Goal: Check status: Check status

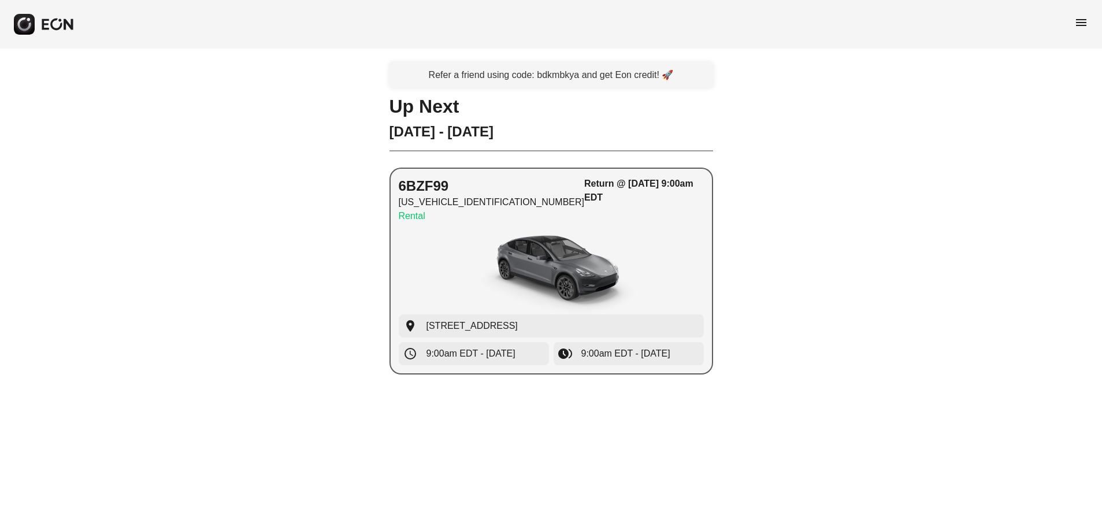
click at [629, 181] on h3 "Return @ [DATE] 9:00am EDT" at bounding box center [643, 191] width 119 height 28
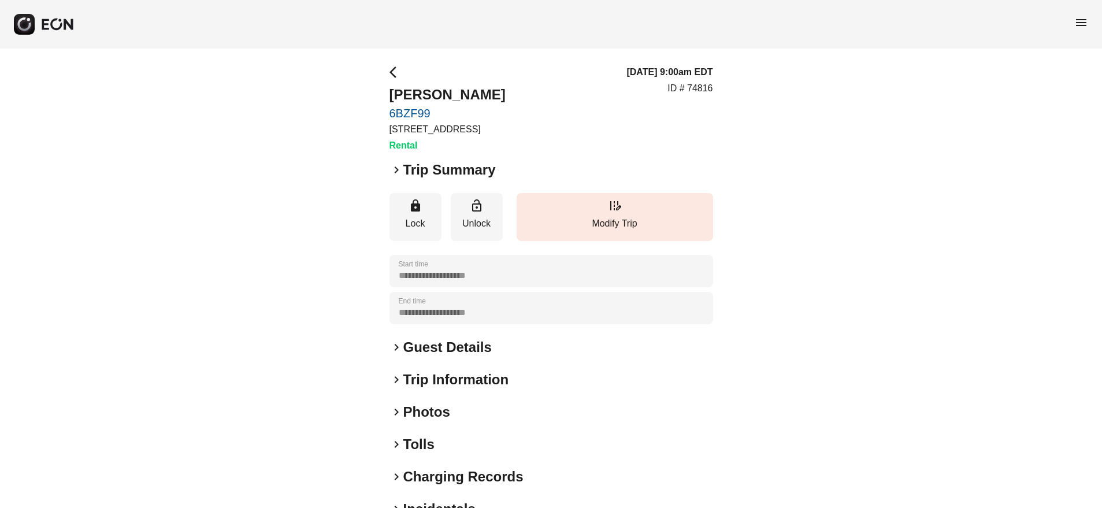
click at [394, 168] on span "keyboard_arrow_right" at bounding box center [396, 170] width 14 height 14
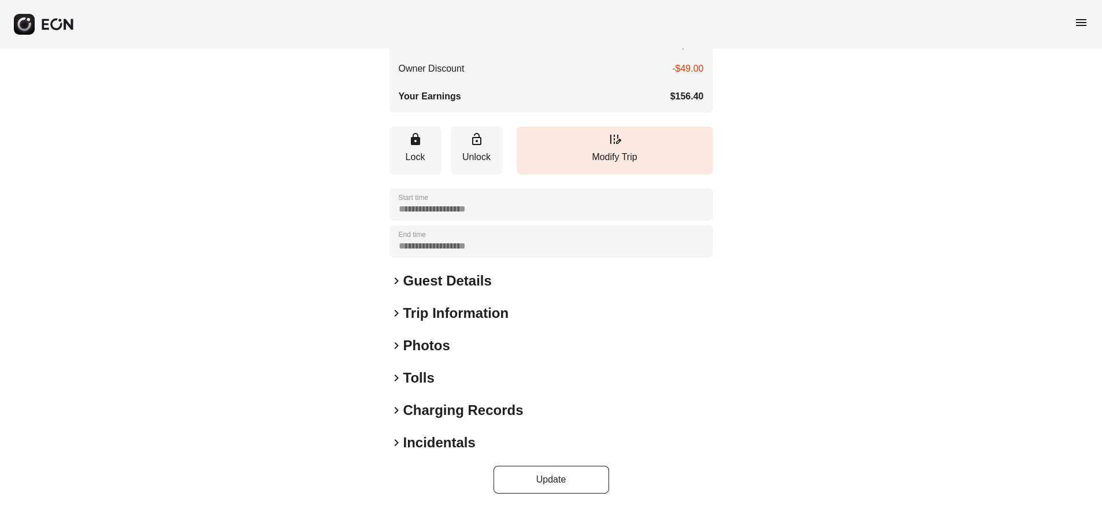
scroll to position [345, 0]
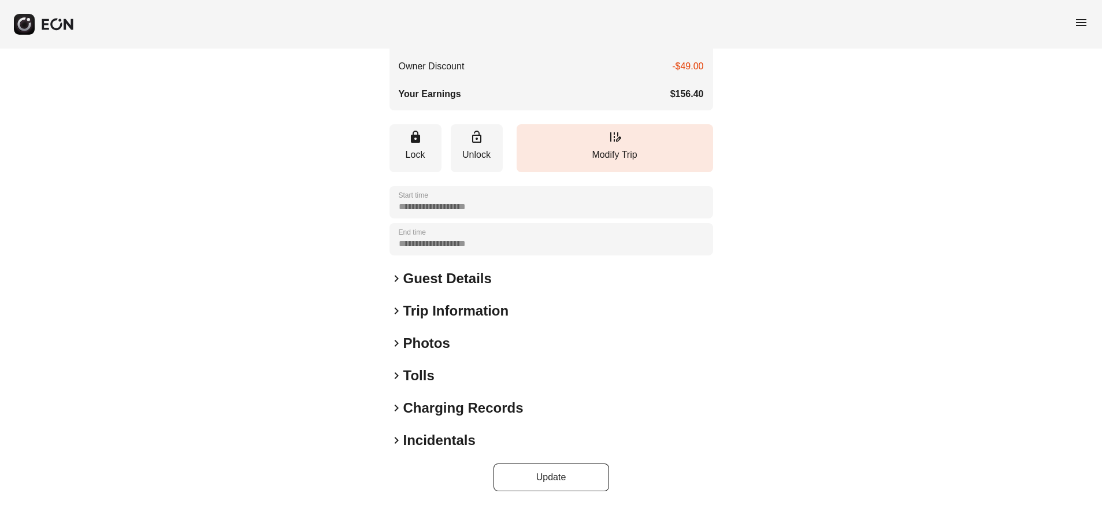
click at [399, 281] on span "keyboard_arrow_right" at bounding box center [396, 279] width 14 height 14
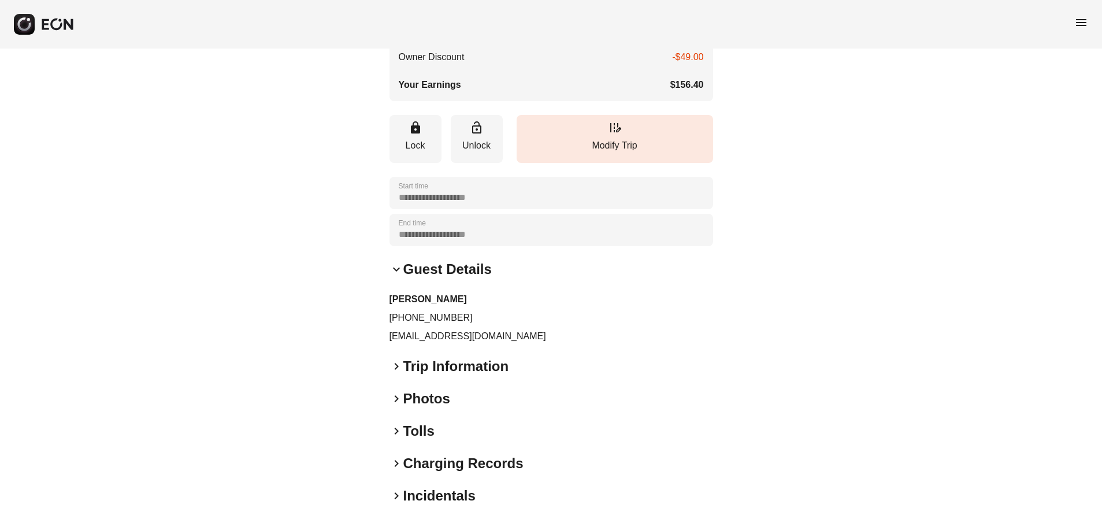
scroll to position [410, 0]
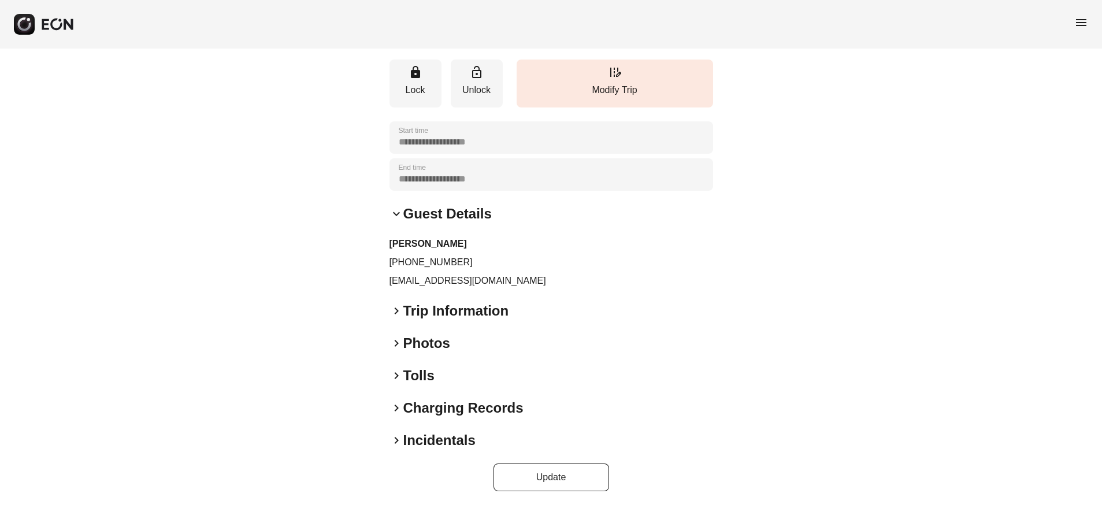
click at [396, 311] on span "keyboard_arrow_right" at bounding box center [396, 311] width 14 height 14
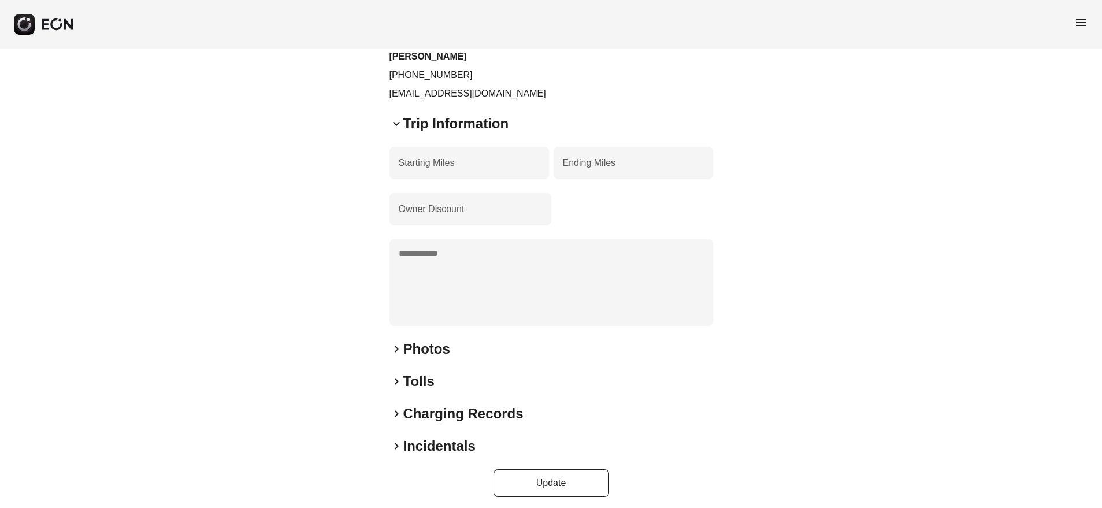
scroll to position [603, 0]
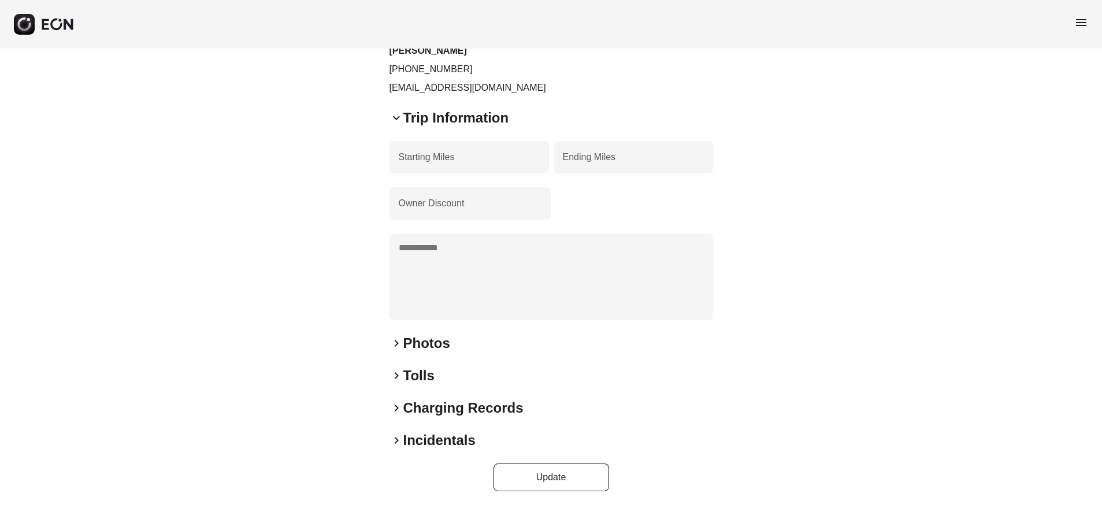
click at [393, 344] on span "keyboard_arrow_right" at bounding box center [396, 343] width 14 height 14
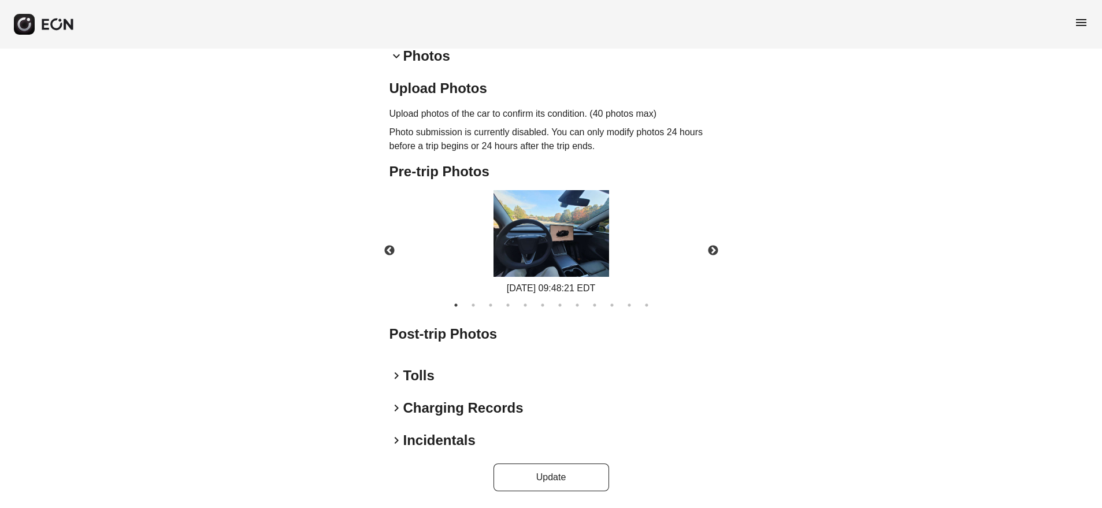
scroll to position [890, 0]
click at [422, 376] on h2 "Tolls" at bounding box center [418, 375] width 31 height 18
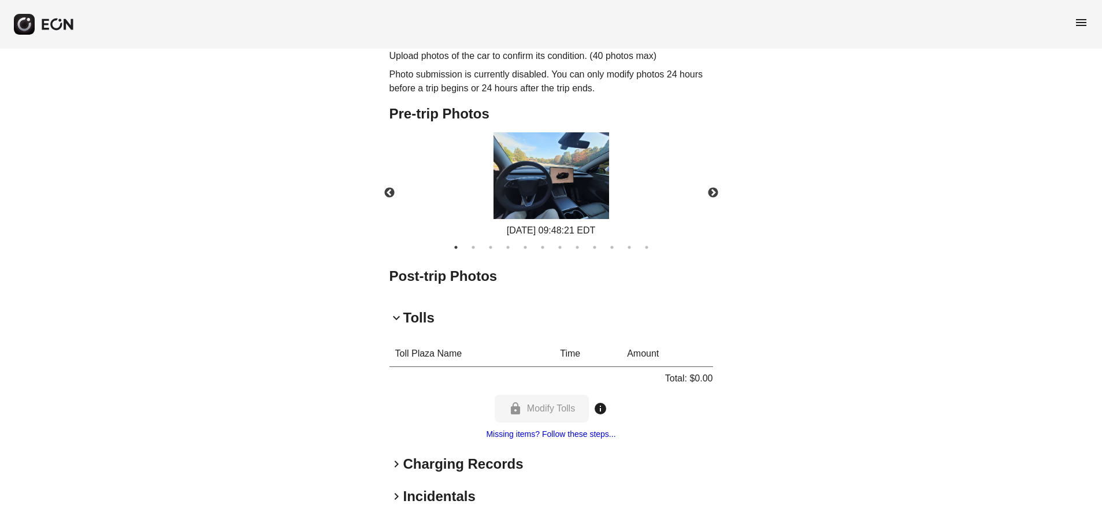
scroll to position [997, 0]
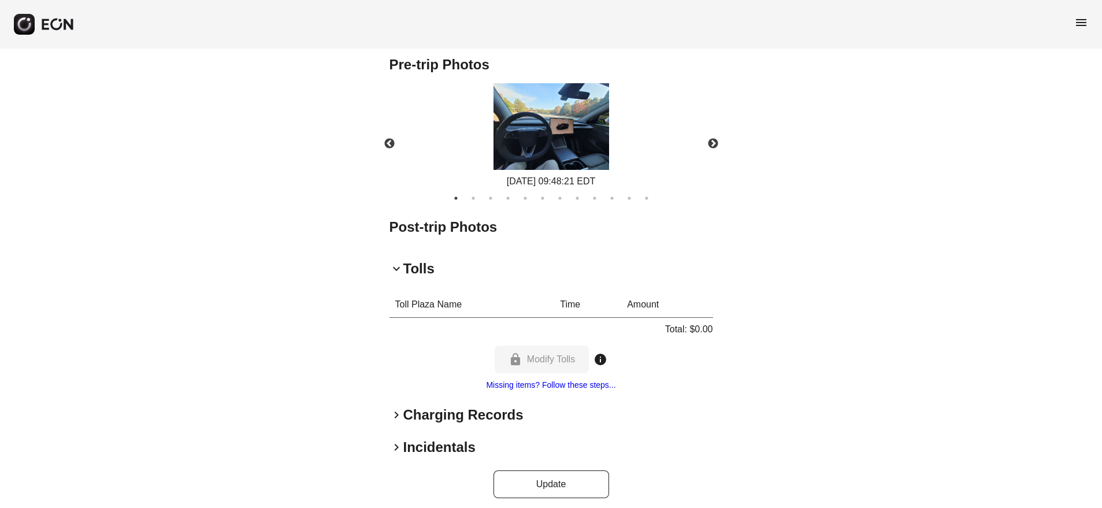
click at [452, 415] on h2 "Charging Records" at bounding box center [463, 415] width 120 height 18
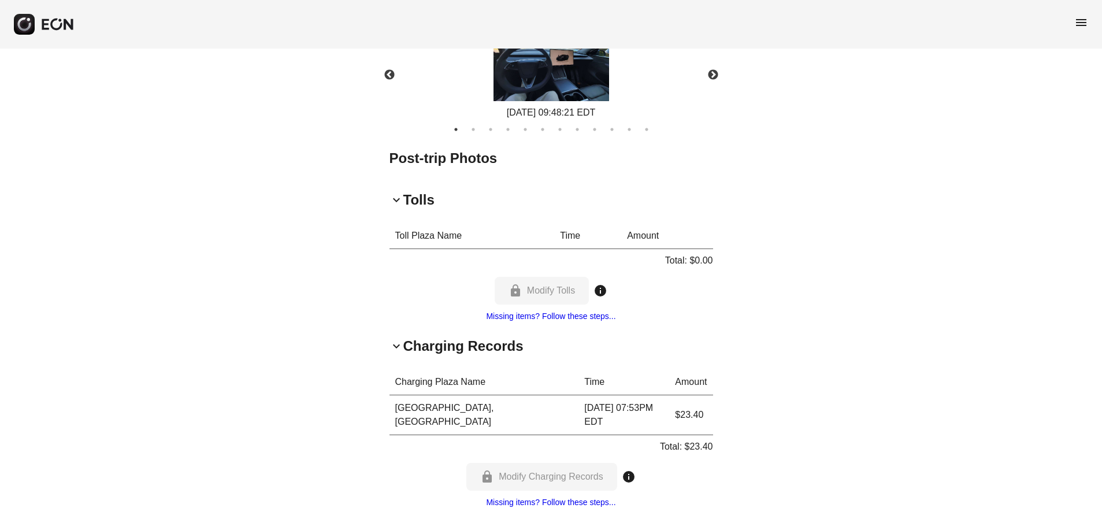
scroll to position [1145, 0]
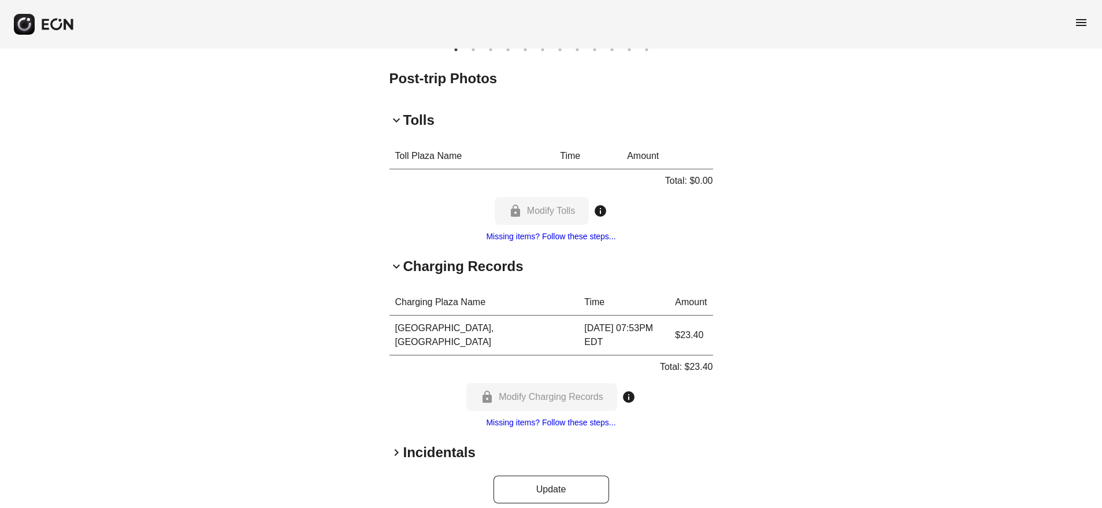
drag, startPoint x: 440, startPoint y: 437, endPoint x: 465, endPoint y: 440, distance: 25.0
click at [441, 443] on h2 "Incidentals" at bounding box center [439, 452] width 72 height 18
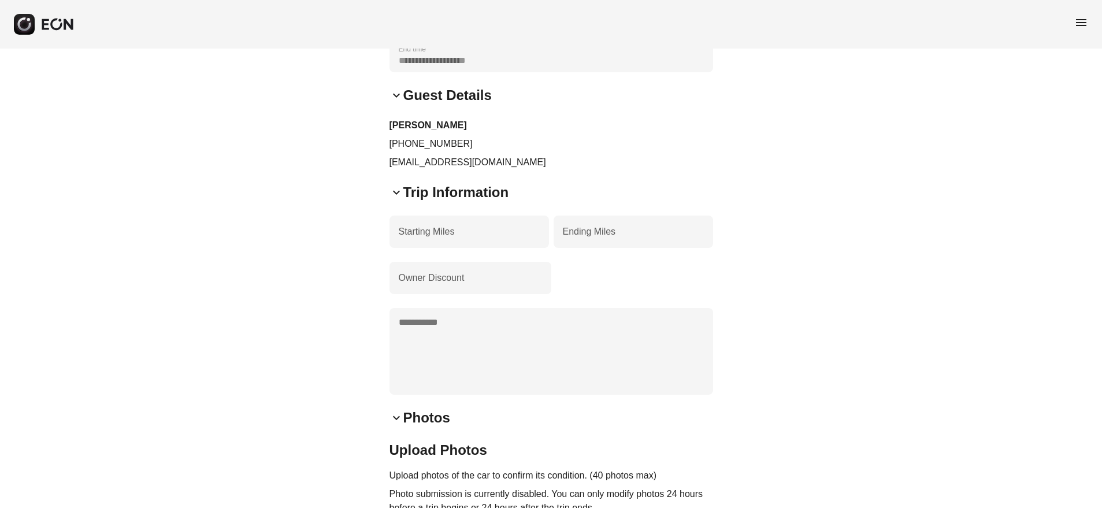
scroll to position [320, 0]
